Goal: Task Accomplishment & Management: Manage account settings

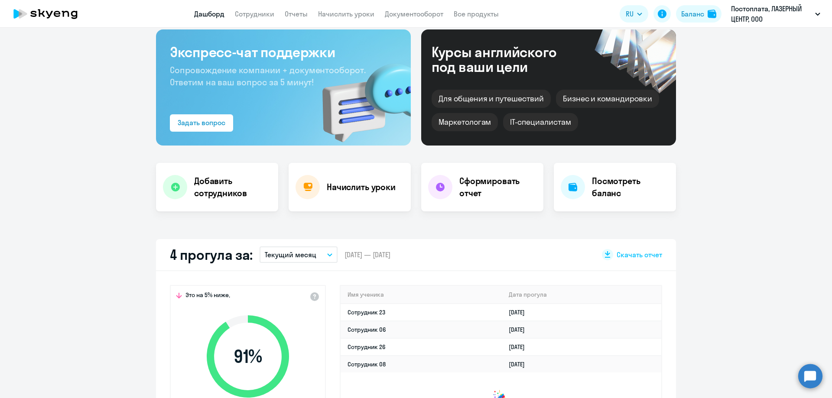
scroll to position [87, 0]
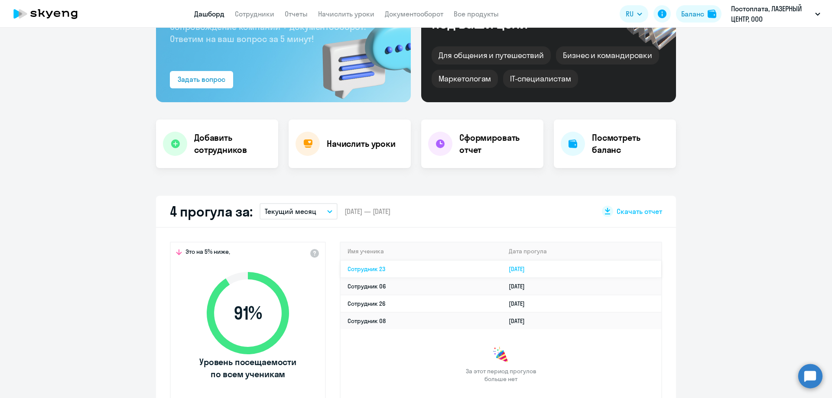
click at [367, 267] on link "Сотрудник 23" at bounding box center [366, 269] width 38 height 8
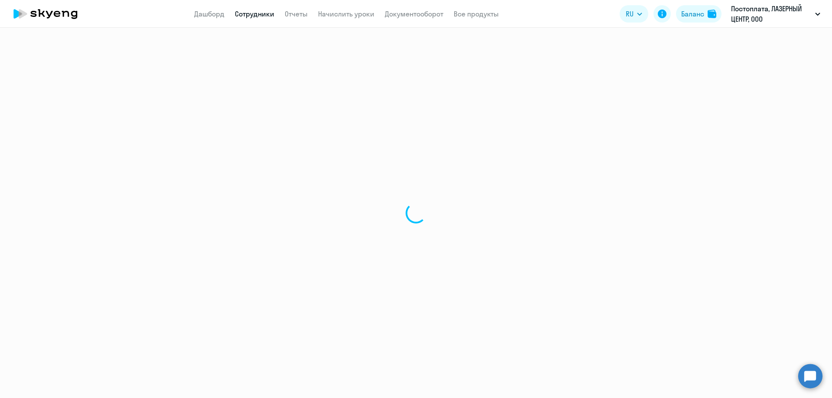
select select "english"
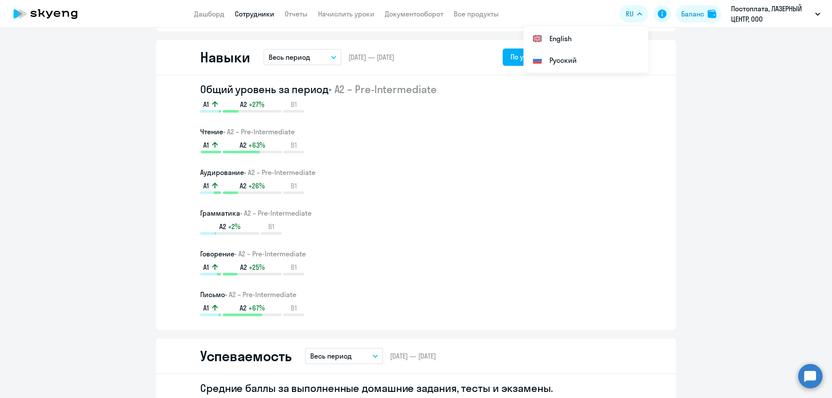
scroll to position [260, 0]
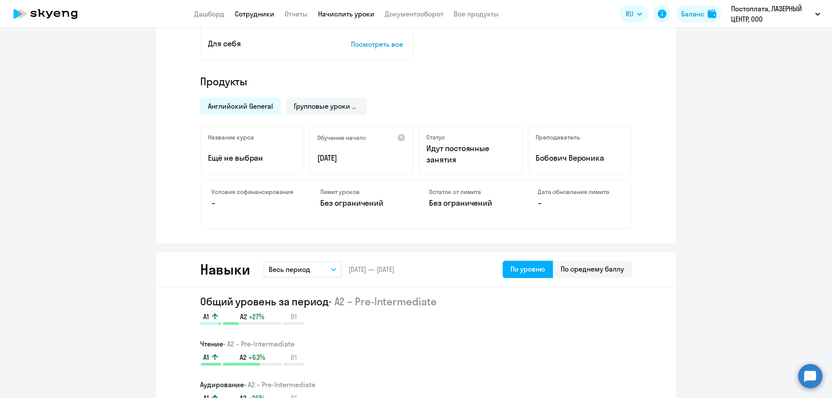
click at [346, 10] on link "Начислить уроки" at bounding box center [346, 14] width 56 height 9
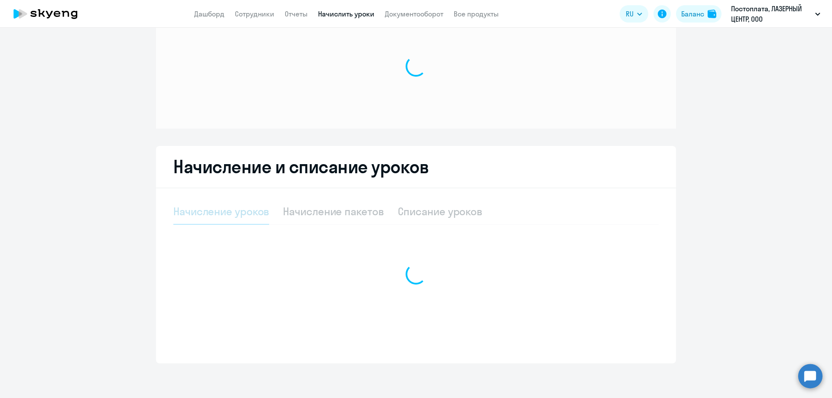
scroll to position [37, 0]
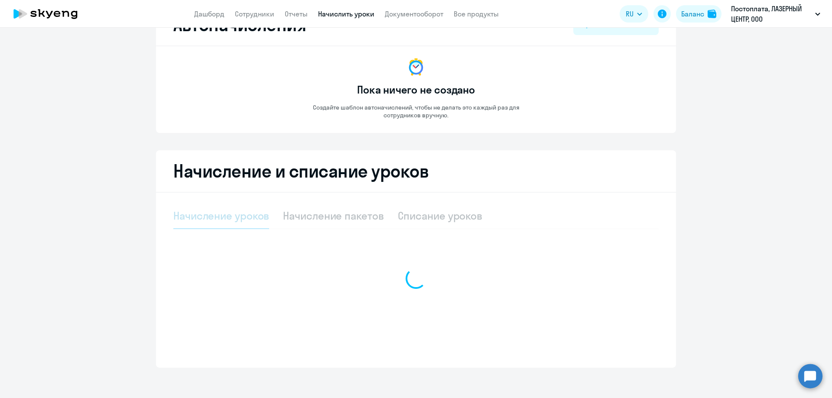
select select "10"
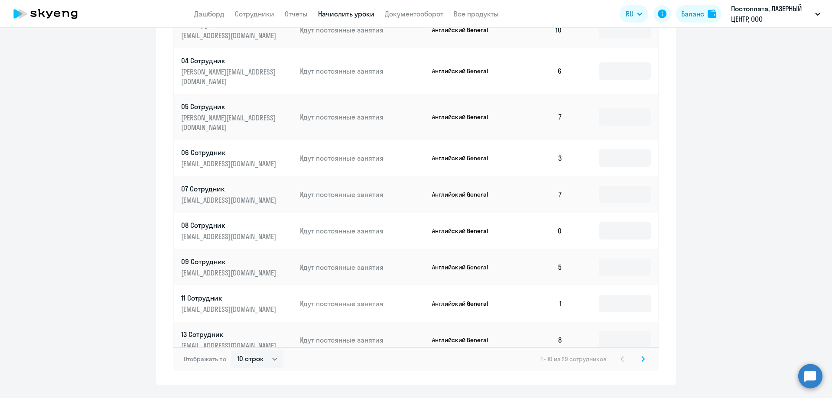
scroll to position [423, 0]
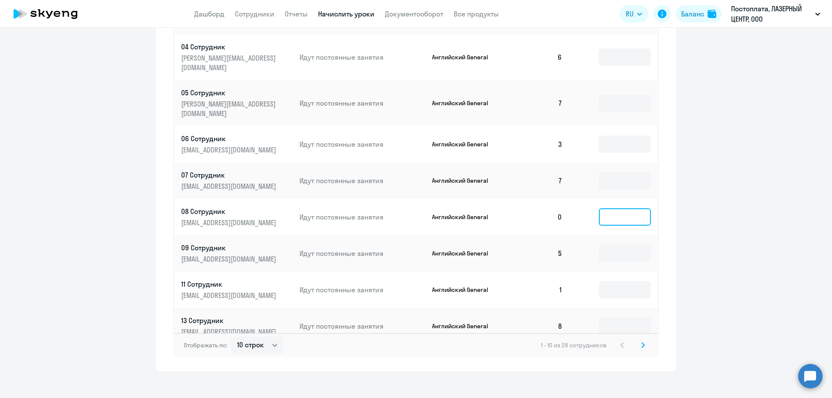
click at [621, 208] on input at bounding box center [625, 216] width 52 height 17
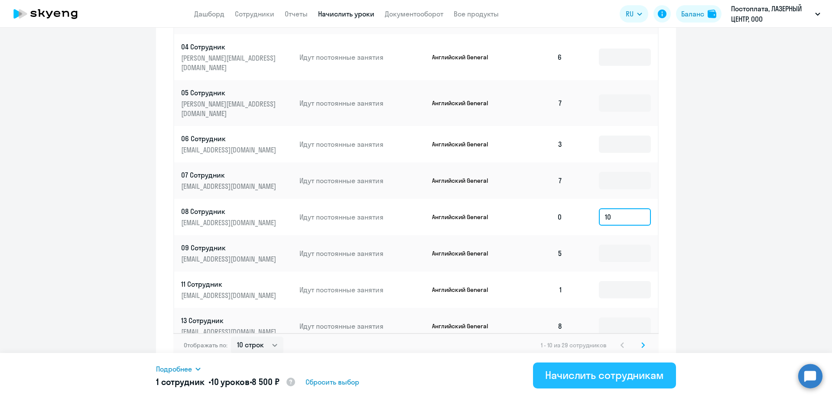
type input "10"
click at [581, 382] on button "Начислить сотрудникам" at bounding box center [604, 376] width 143 height 26
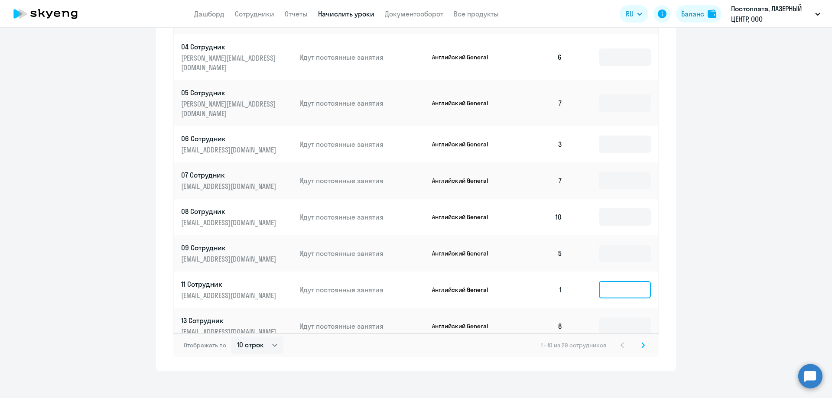
click at [599, 281] on input at bounding box center [625, 289] width 52 height 17
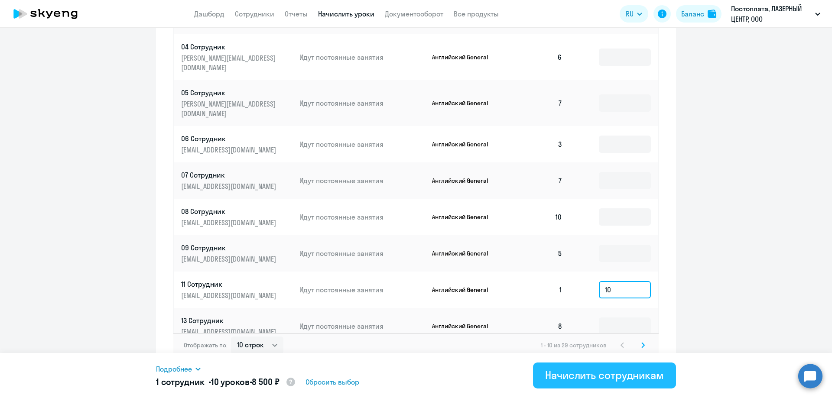
type input "10"
click at [572, 373] on div "Начислить сотрудникам" at bounding box center [604, 375] width 119 height 14
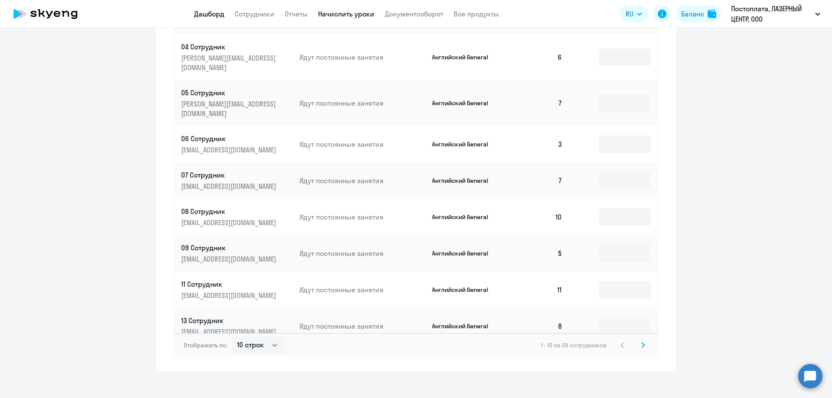
click at [207, 13] on link "Дашборд" at bounding box center [209, 14] width 30 height 9
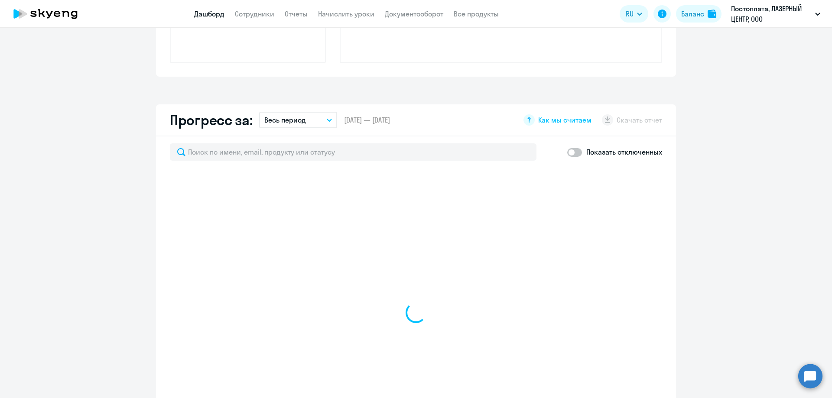
scroll to position [484, 0]
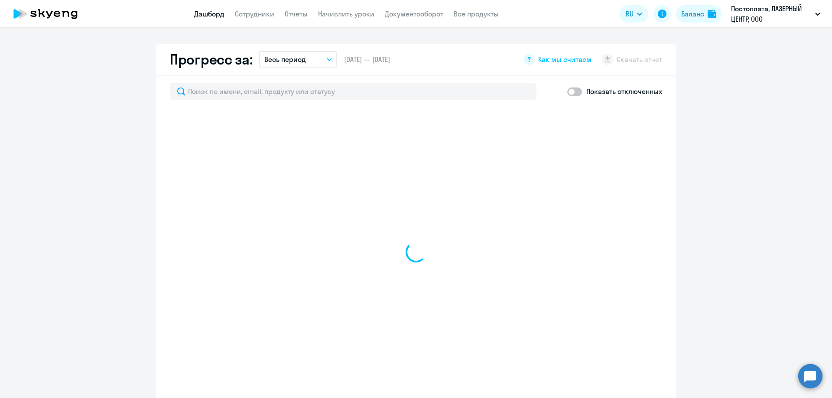
select select "30"
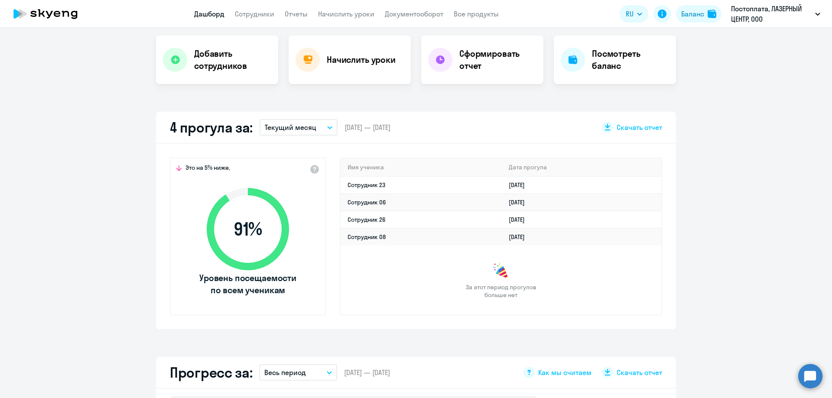
scroll to position [94, 0]
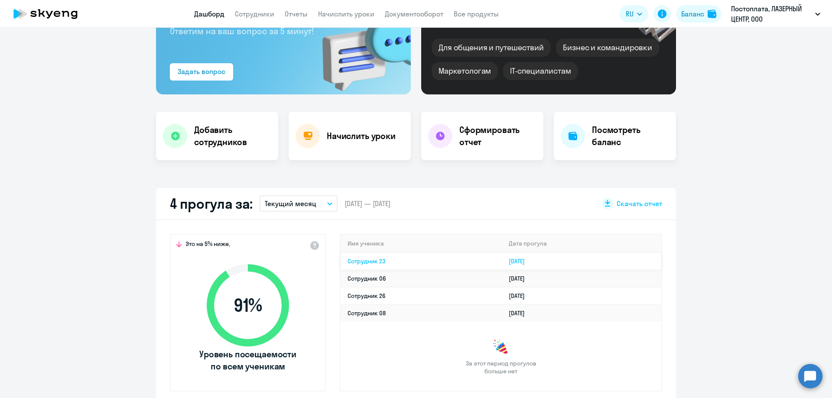
click at [409, 259] on td "Сотрудник 23" at bounding box center [421, 261] width 161 height 17
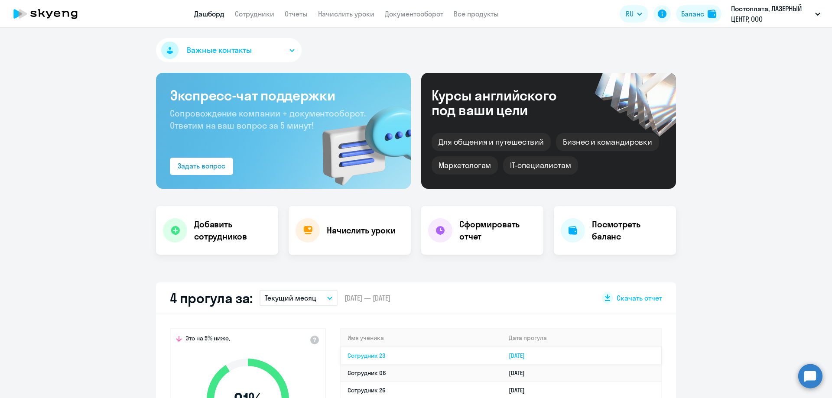
select select "english"
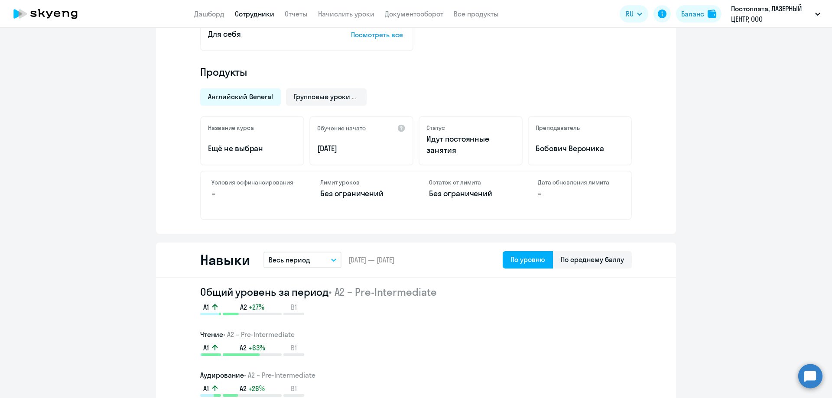
scroll to position [390, 0]
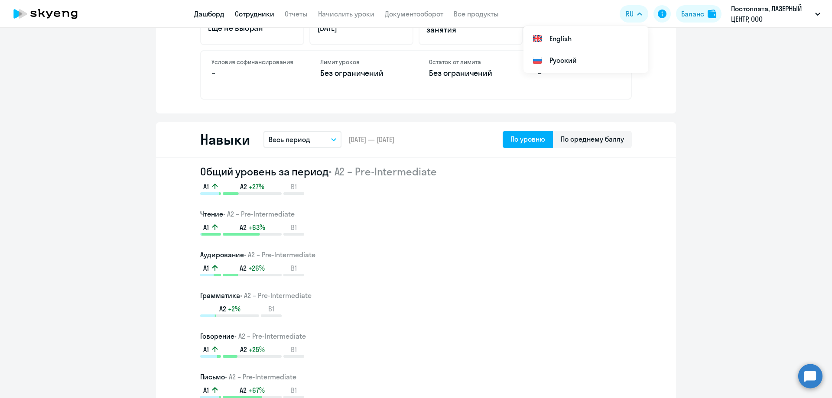
click at [197, 12] on link "Дашборд" at bounding box center [209, 14] width 30 height 9
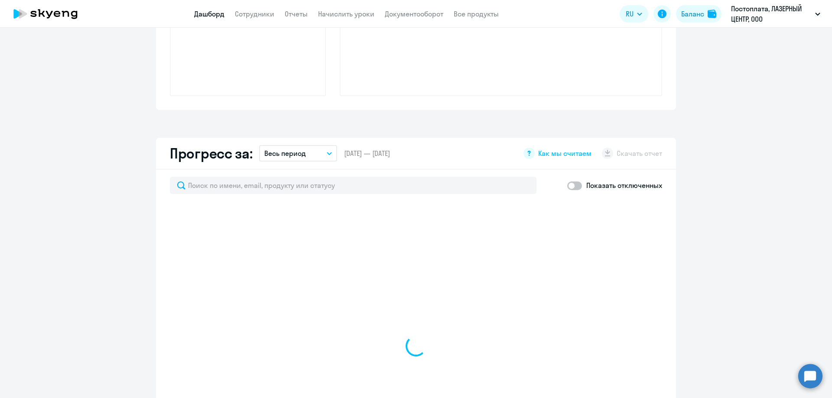
scroll to position [451, 0]
